Goal: Task Accomplishment & Management: Manage account settings

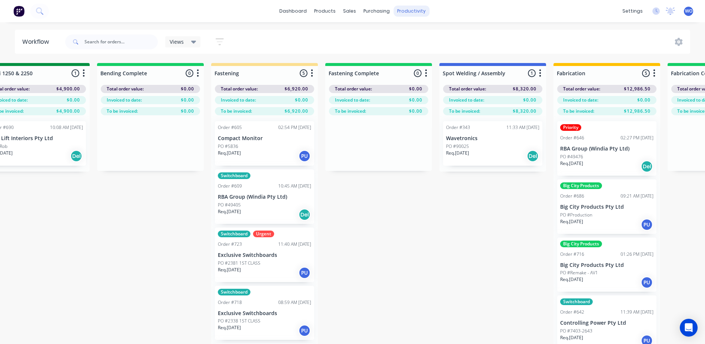
scroll to position [0, 1629]
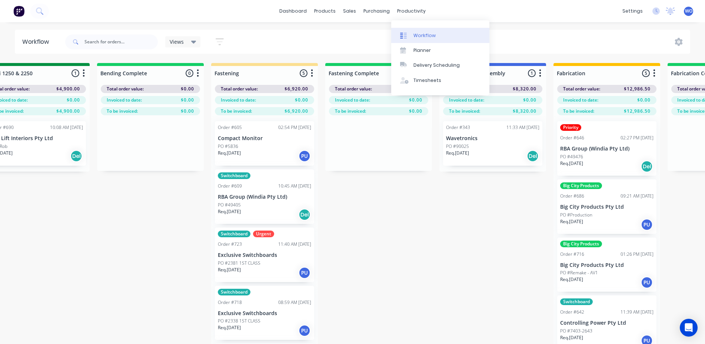
click at [428, 33] on div "Workflow" at bounding box center [424, 35] width 22 height 7
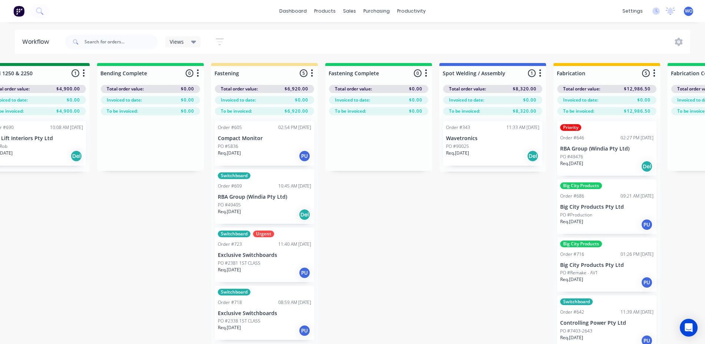
click at [17, 12] on img at bounding box center [18, 11] width 11 height 11
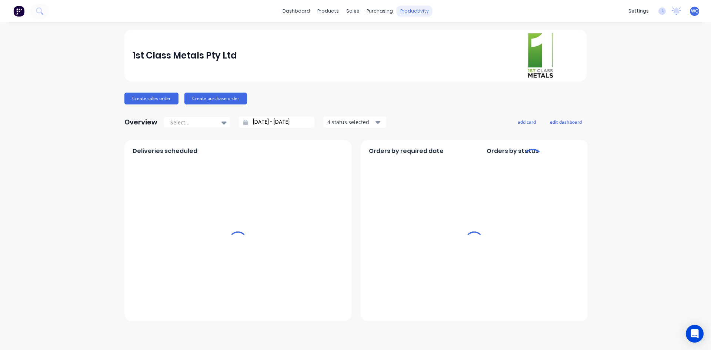
click at [416, 7] on div "productivity" at bounding box center [414, 11] width 36 height 11
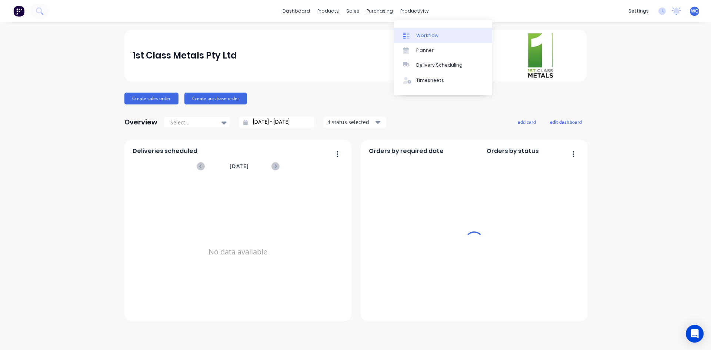
click at [432, 39] on div "Workflow" at bounding box center [427, 35] width 22 height 7
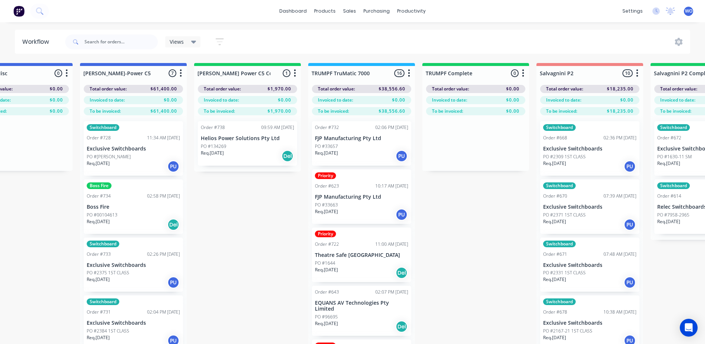
scroll to position [0, 629]
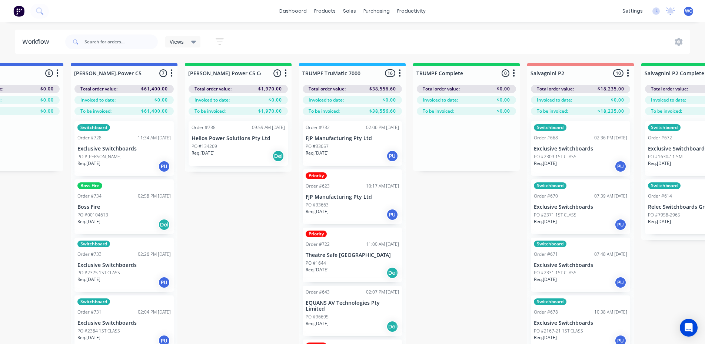
click at [228, 138] on p "Helios Power Solutions Pty Ltd" at bounding box center [237, 138] width 93 height 6
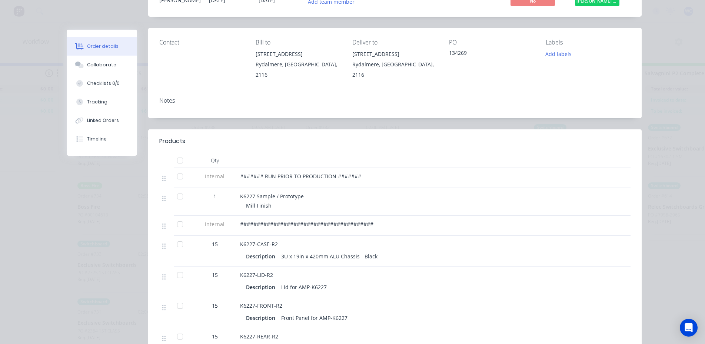
scroll to position [0, 0]
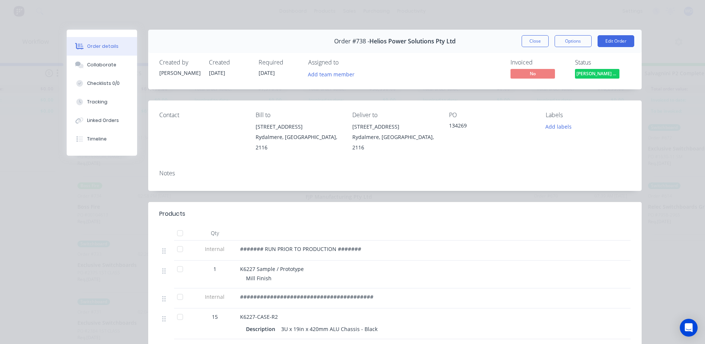
click at [600, 77] on span "[PERSON_NAME] Power C5 C..." at bounding box center [597, 73] width 44 height 9
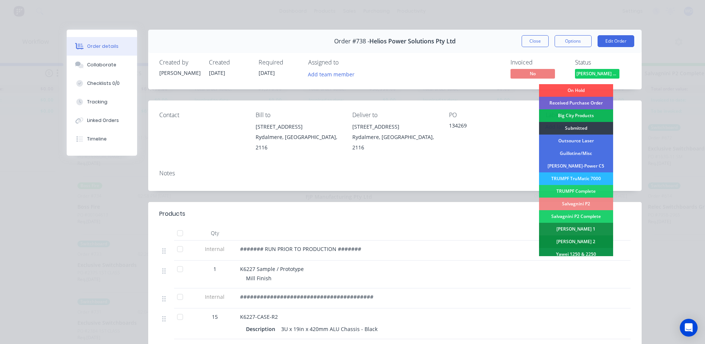
click at [588, 244] on div "[PERSON_NAME] 2" at bounding box center [576, 241] width 74 height 13
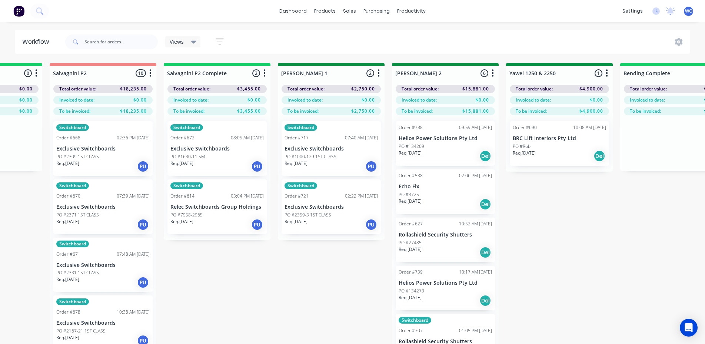
scroll to position [0, 1125]
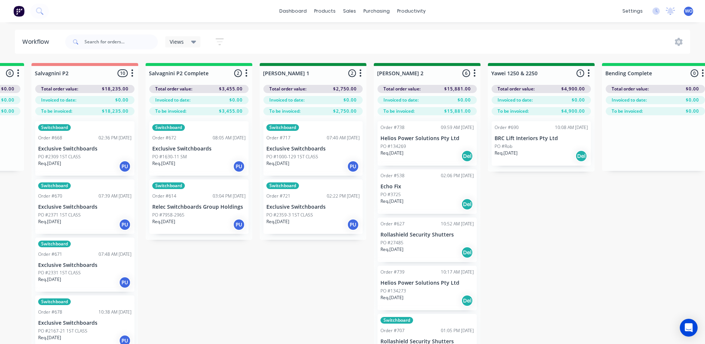
click at [219, 157] on div "PO #1630-11 SM" at bounding box center [198, 156] width 93 height 7
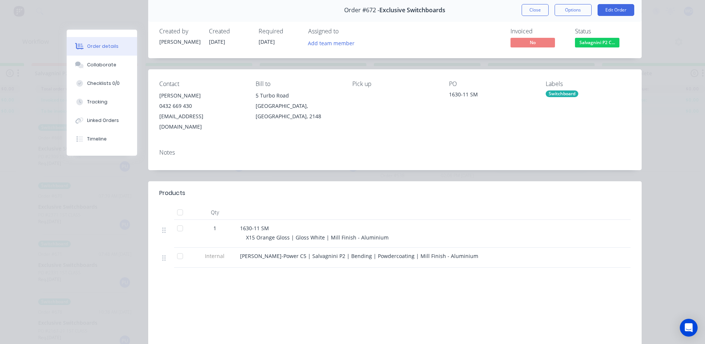
scroll to position [0, 0]
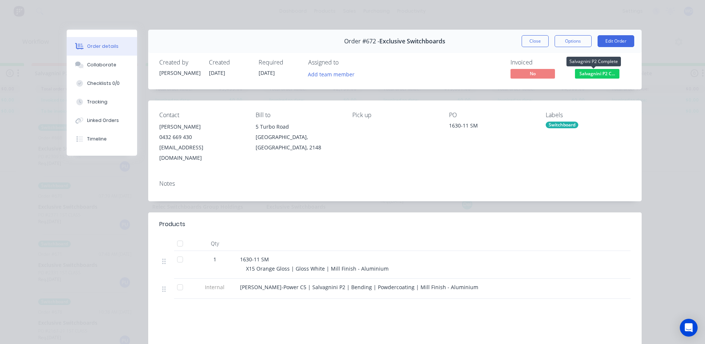
click at [604, 75] on span "Salvagnini P2 C..." at bounding box center [597, 73] width 44 height 9
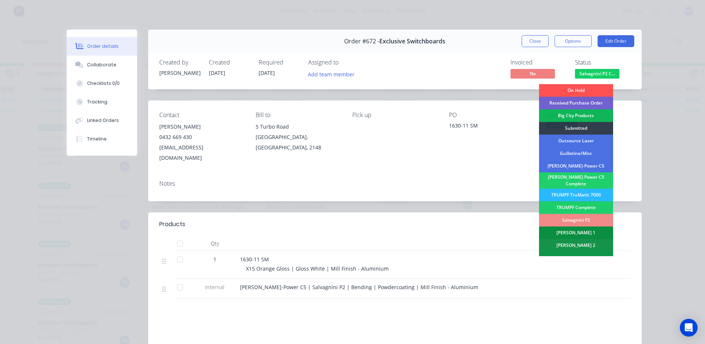
click at [556, 228] on div "[PERSON_NAME] 1" at bounding box center [576, 232] width 74 height 13
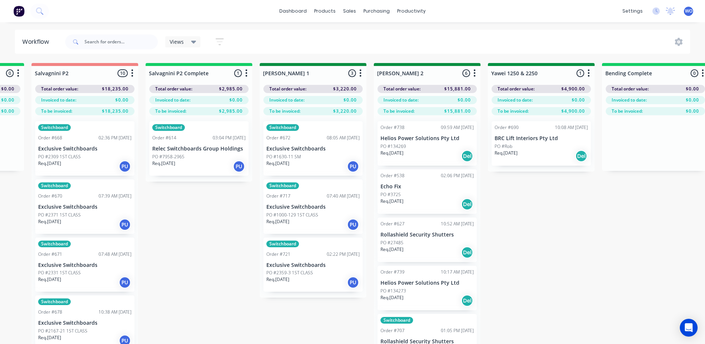
click at [204, 152] on div "Switchboard Order #614 03:04 PM [DATE] Relec Switchboards Group Holdings PO #79…" at bounding box center [198, 148] width 99 height 54
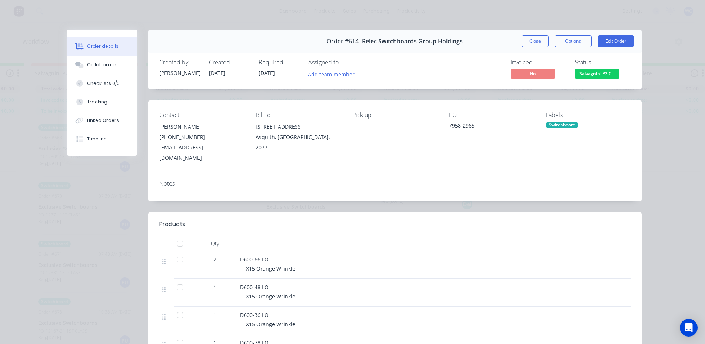
click at [611, 75] on span "Salvagnini P2 C..." at bounding box center [597, 73] width 44 height 9
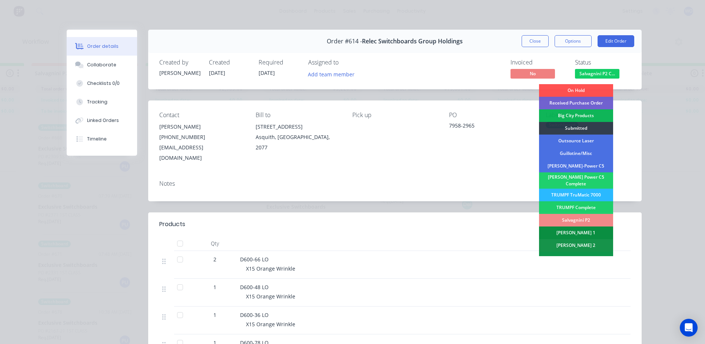
click at [580, 230] on div "[PERSON_NAME] 1" at bounding box center [576, 232] width 74 height 13
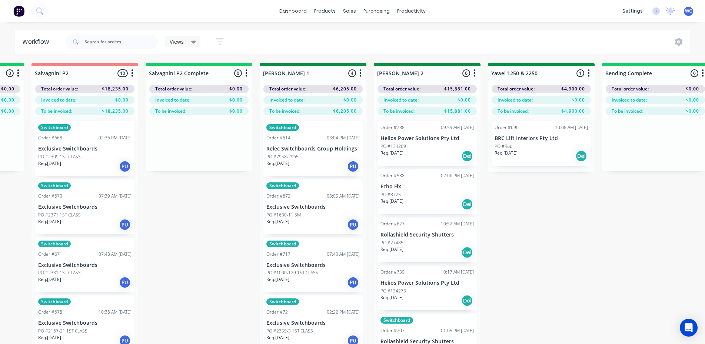
click at [565, 238] on div "On Hold 1 Status colour #FF4949 hex #FF4949 Save Cancel Notifications Email SMS…" at bounding box center [561, 216] width 3382 height 307
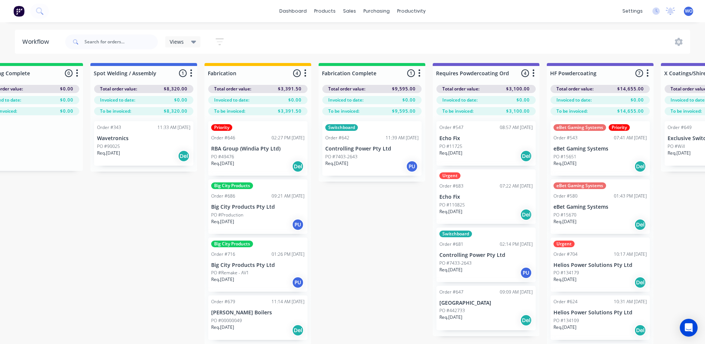
scroll to position [0, 1984]
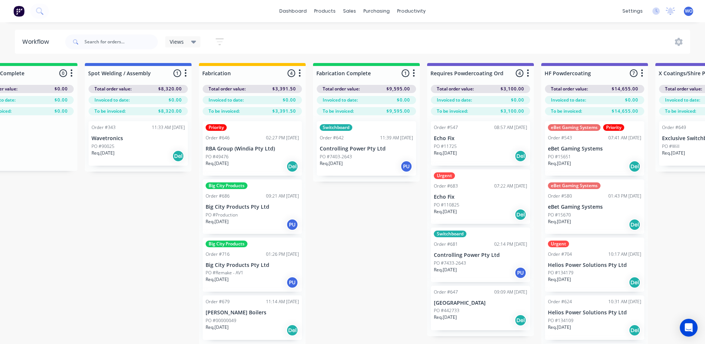
click at [394, 161] on div "Req. [DATE] PU" at bounding box center [365, 166] width 93 height 13
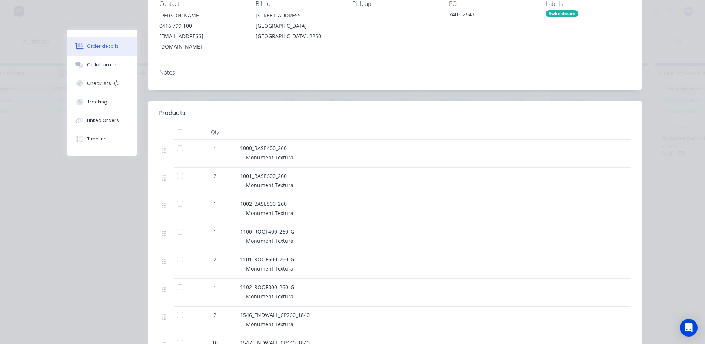
scroll to position [0, 0]
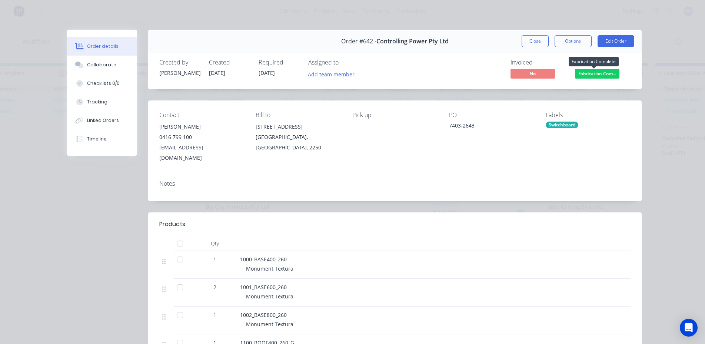
click at [604, 72] on span "Fabrication Com..." at bounding box center [597, 73] width 44 height 9
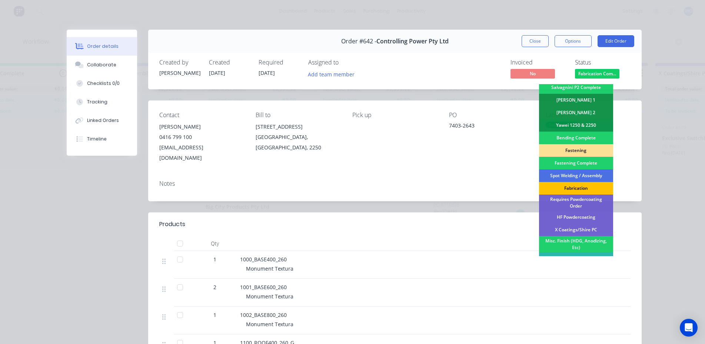
scroll to position [185, 0]
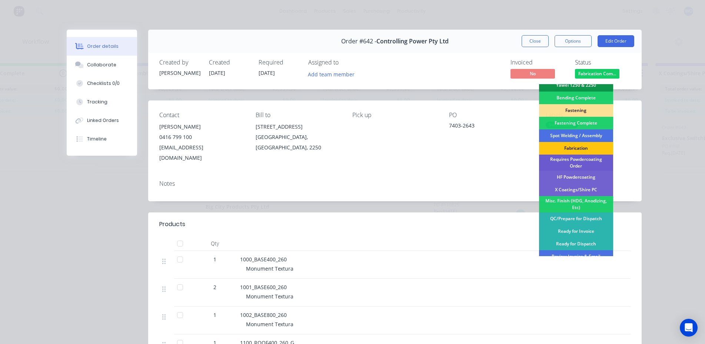
click at [582, 162] on div "Requires Powdercoating Order" at bounding box center [576, 162] width 74 height 16
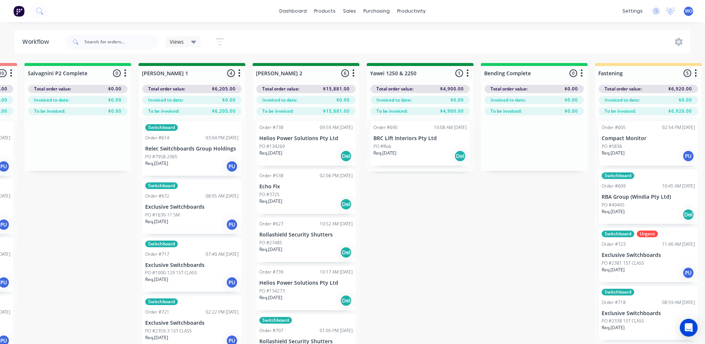
scroll to position [0, 1984]
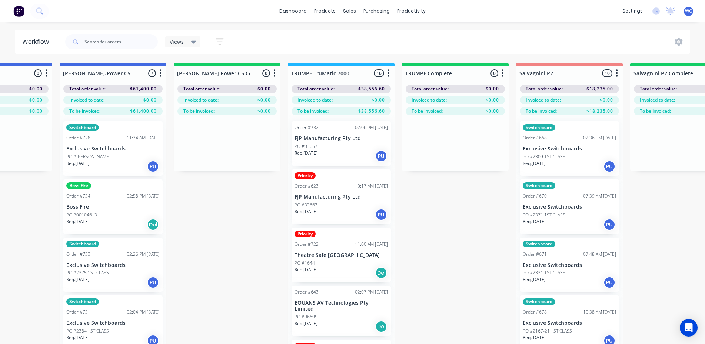
scroll to position [0, 602]
